Goal: Information Seeking & Learning: Learn about a topic

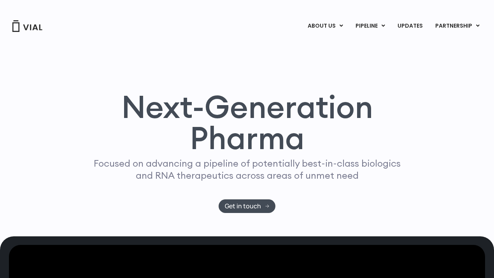
click at [34, 23] on img at bounding box center [27, 26] width 31 height 12
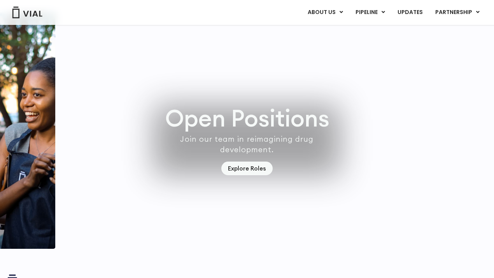
scroll to position [2170, 0]
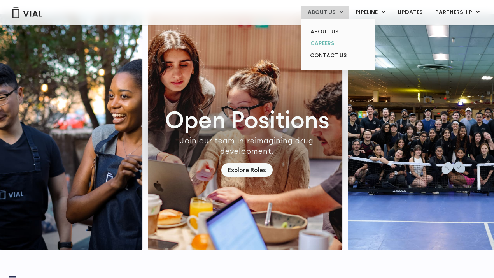
click at [328, 42] on link "CAREERS" at bounding box center [338, 43] width 68 height 12
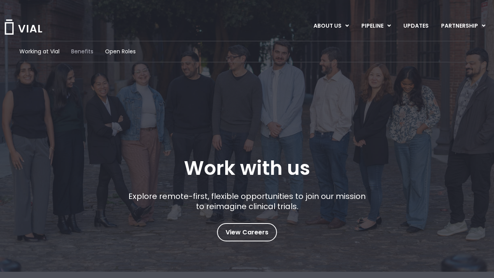
click at [84, 52] on span "Benefits" at bounding box center [82, 51] width 22 height 8
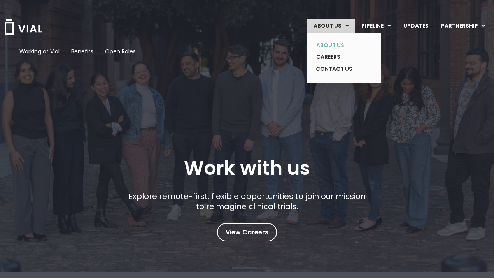
click at [336, 46] on link "ABOUT US" at bounding box center [338, 45] width 57 height 12
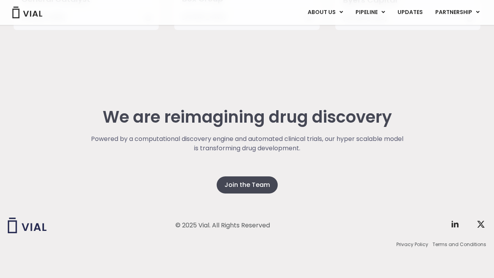
scroll to position [1971, 0]
click at [412, 9] on link "UPDATES" at bounding box center [409, 12] width 37 height 13
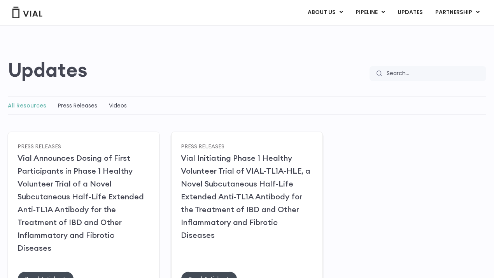
scroll to position [37, 0]
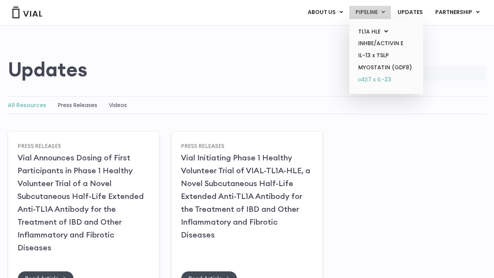
click at [381, 79] on link "α4β7 x IL-23" at bounding box center [386, 79] width 68 height 12
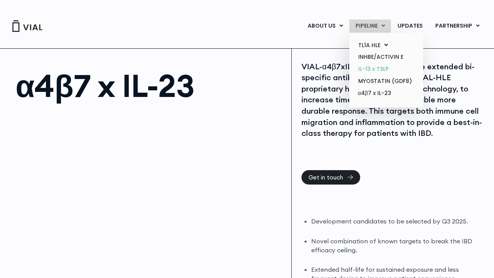
click at [376, 67] on link "IL-13 x TSLP" at bounding box center [386, 69] width 68 height 12
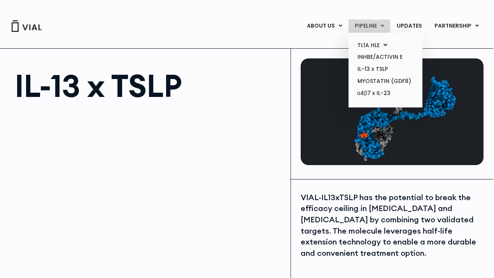
scroll to position [0, 1]
click at [373, 57] on link "INHBE/ACTIVIN E" at bounding box center [386, 57] width 68 height 12
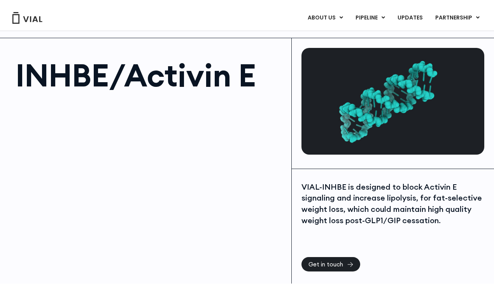
scroll to position [18, 0]
